Goal: Task Accomplishment & Management: Manage account settings

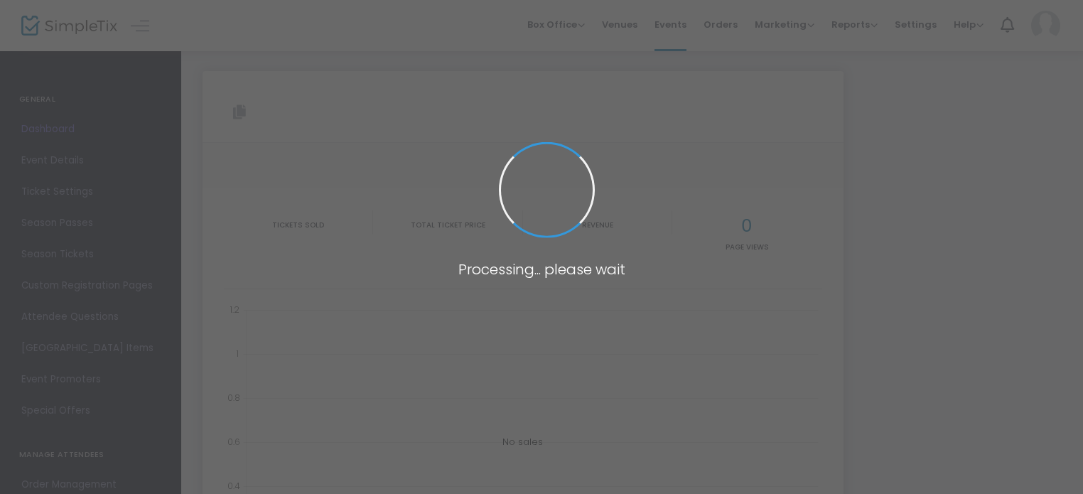
type input "[URL][DOMAIN_NAME]"
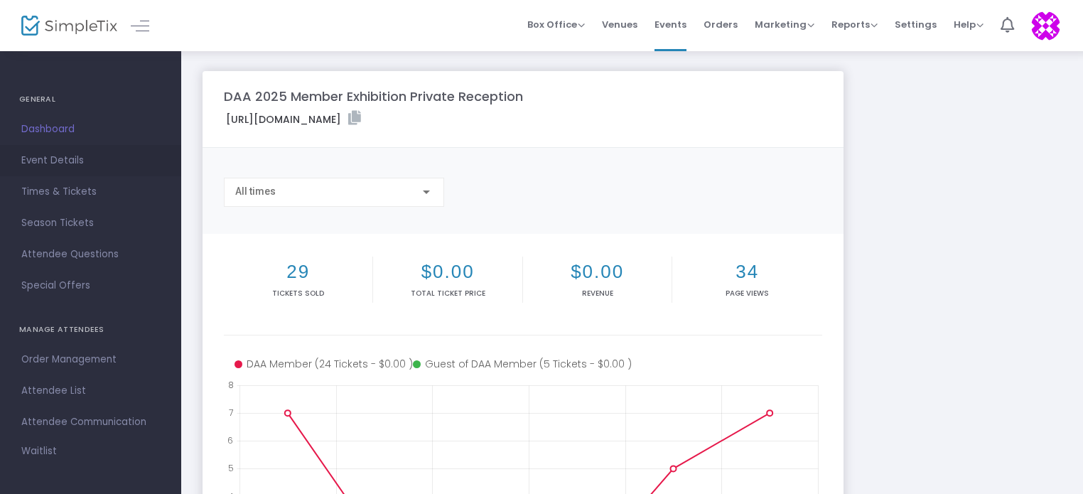
click at [45, 170] on link "Event Details" at bounding box center [90, 160] width 181 height 31
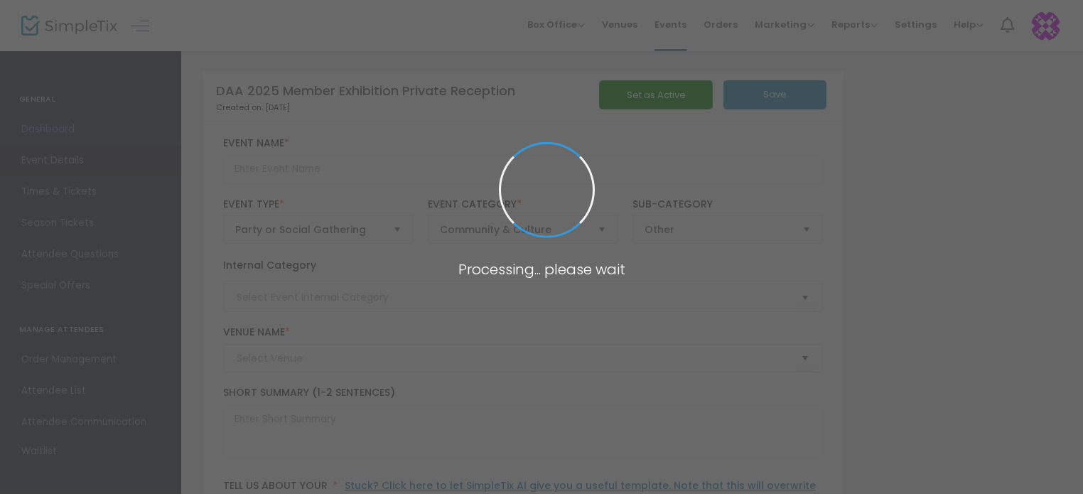
type input "DAA 2025 Member Exhibition Private Reception"
type textarea "DAA Members and their guests are cordially invited to the 2025 DAA Member Exhib…"
checkbox input "true"
type input "Buy Tickets"
type input "Old Storehouse Art"
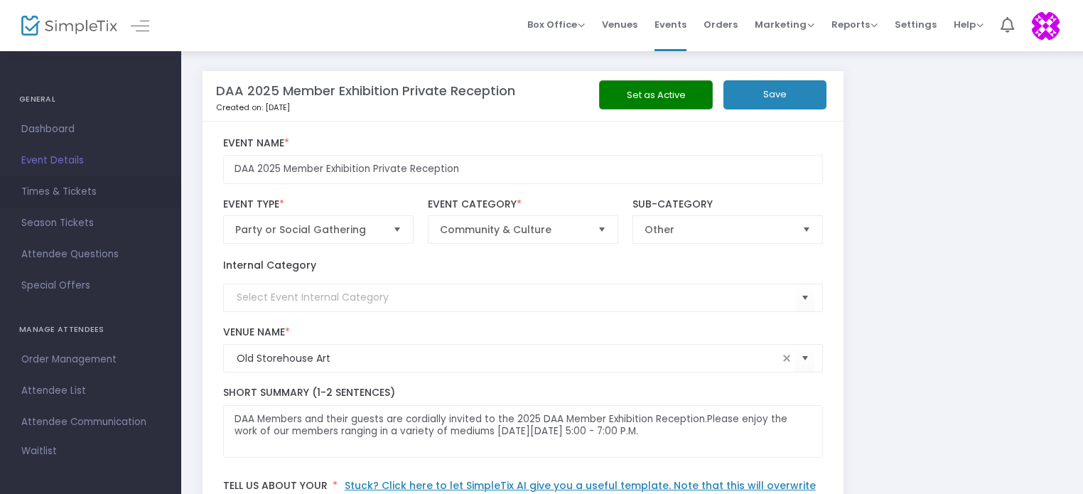
click at [45, 188] on span "Times & Tickets" at bounding box center [90, 192] width 139 height 18
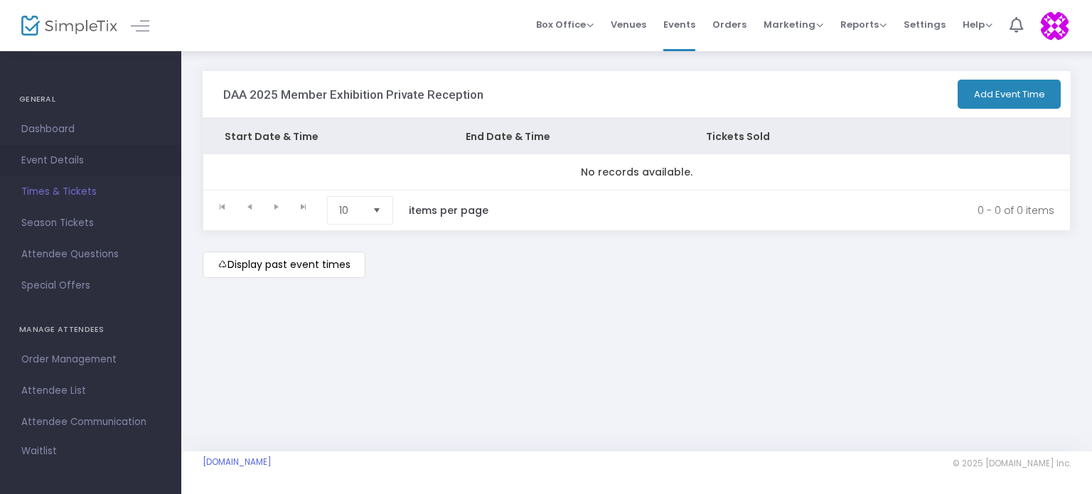
click at [47, 159] on span "Event Details" at bounding box center [90, 160] width 139 height 18
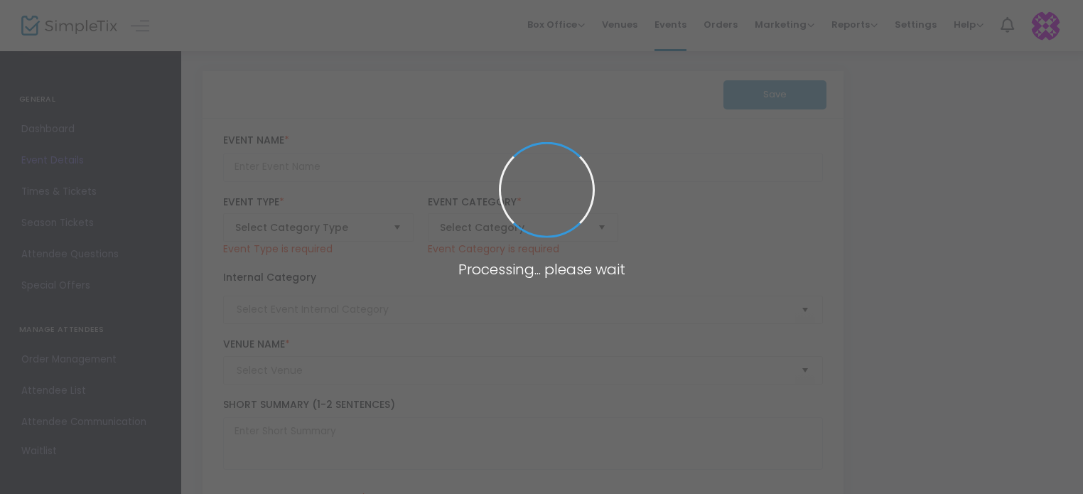
type input "DAA 2025 Member Exhibition Private Reception"
type textarea "DAA Members and their guests are cordially invited to the 2025 DAA Member Exhib…"
checkbox input "true"
type input "Buy Tickets"
type input "Old Storehouse Art"
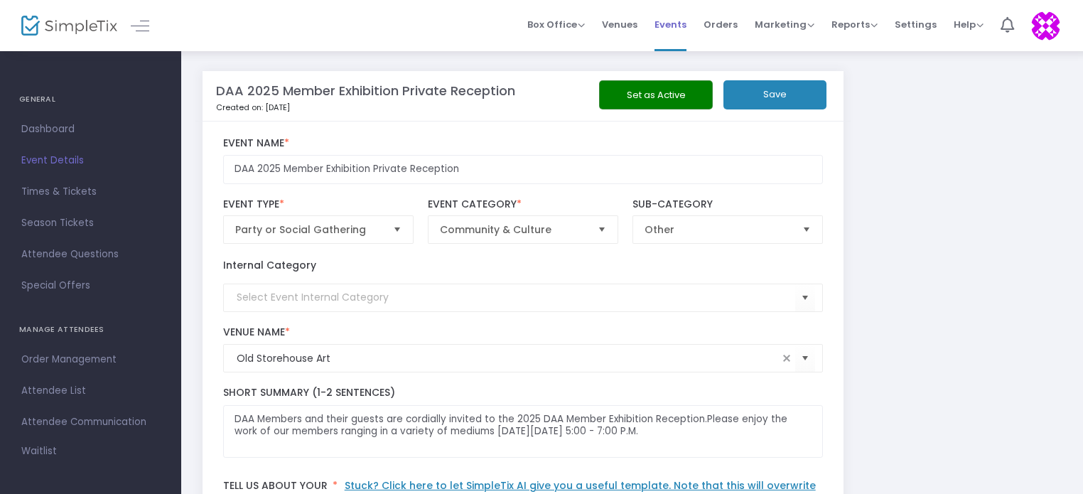
click at [682, 25] on span "Events" at bounding box center [671, 24] width 32 height 36
